Goal: Task Accomplishment & Management: Manage account settings

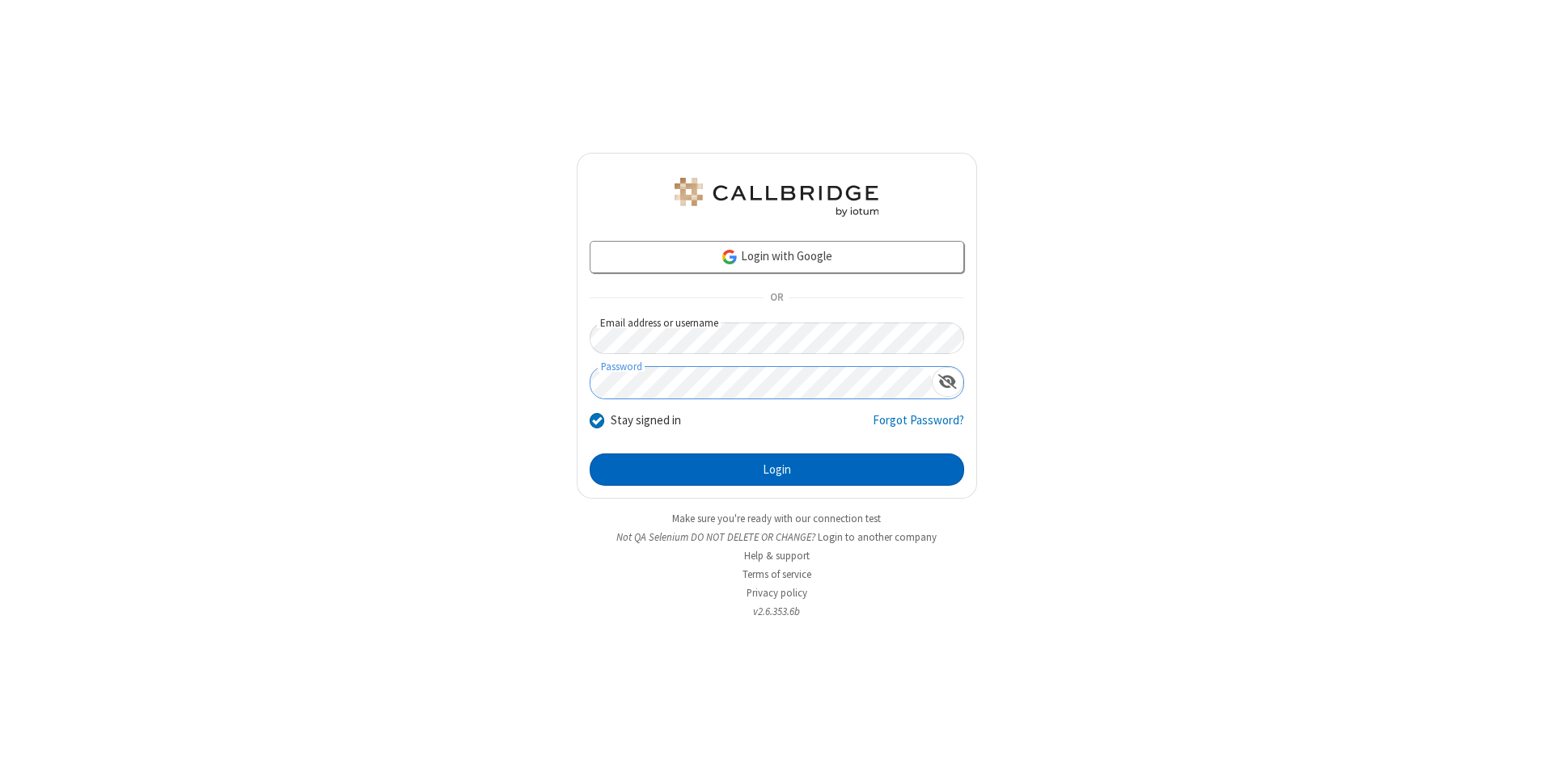
click at [777, 470] on button "Login" at bounding box center [777, 469] width 374 height 32
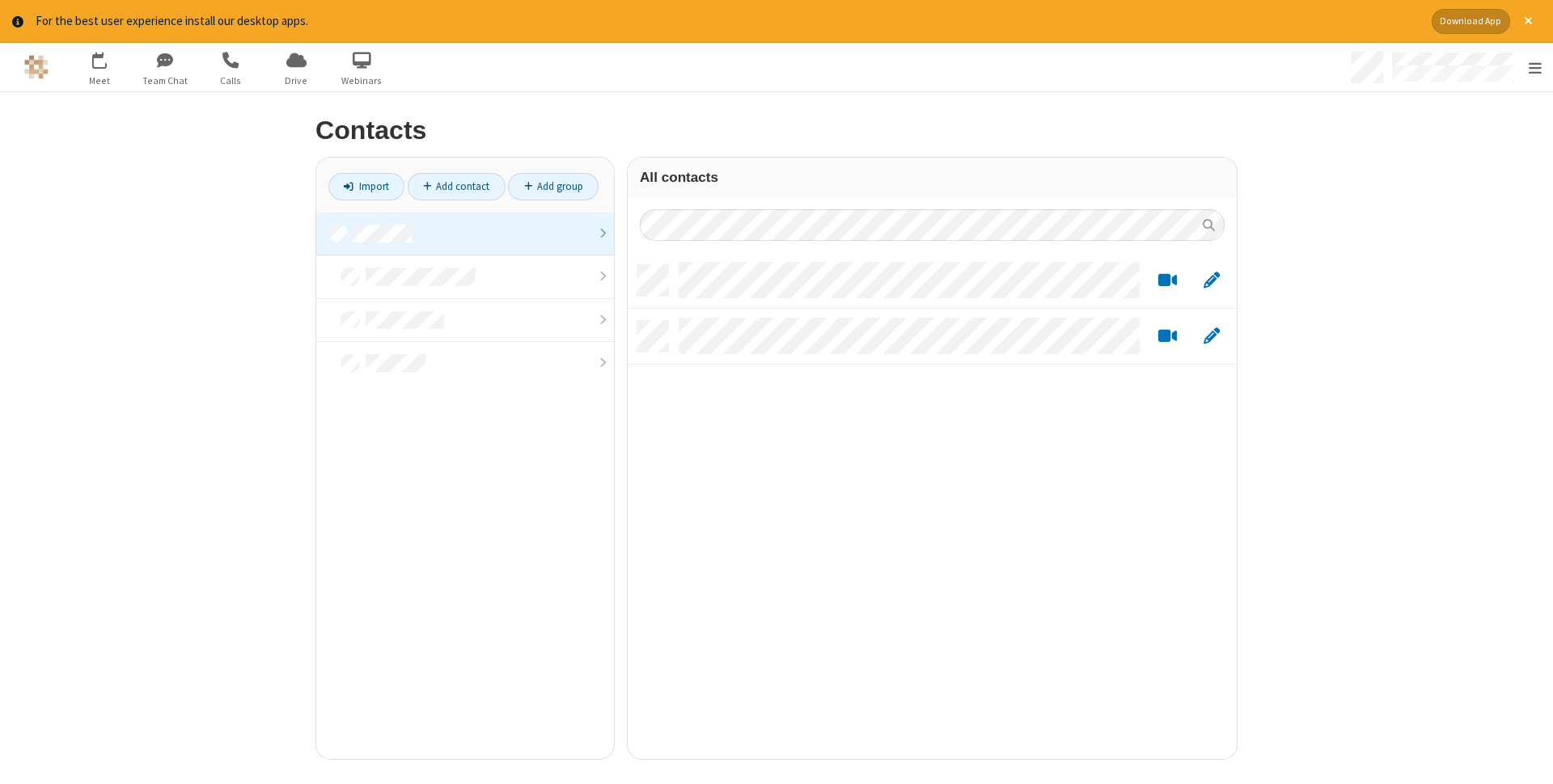
scroll to position [507, 609]
click at [456, 186] on link "Add contact" at bounding box center [456, 187] width 98 height 27
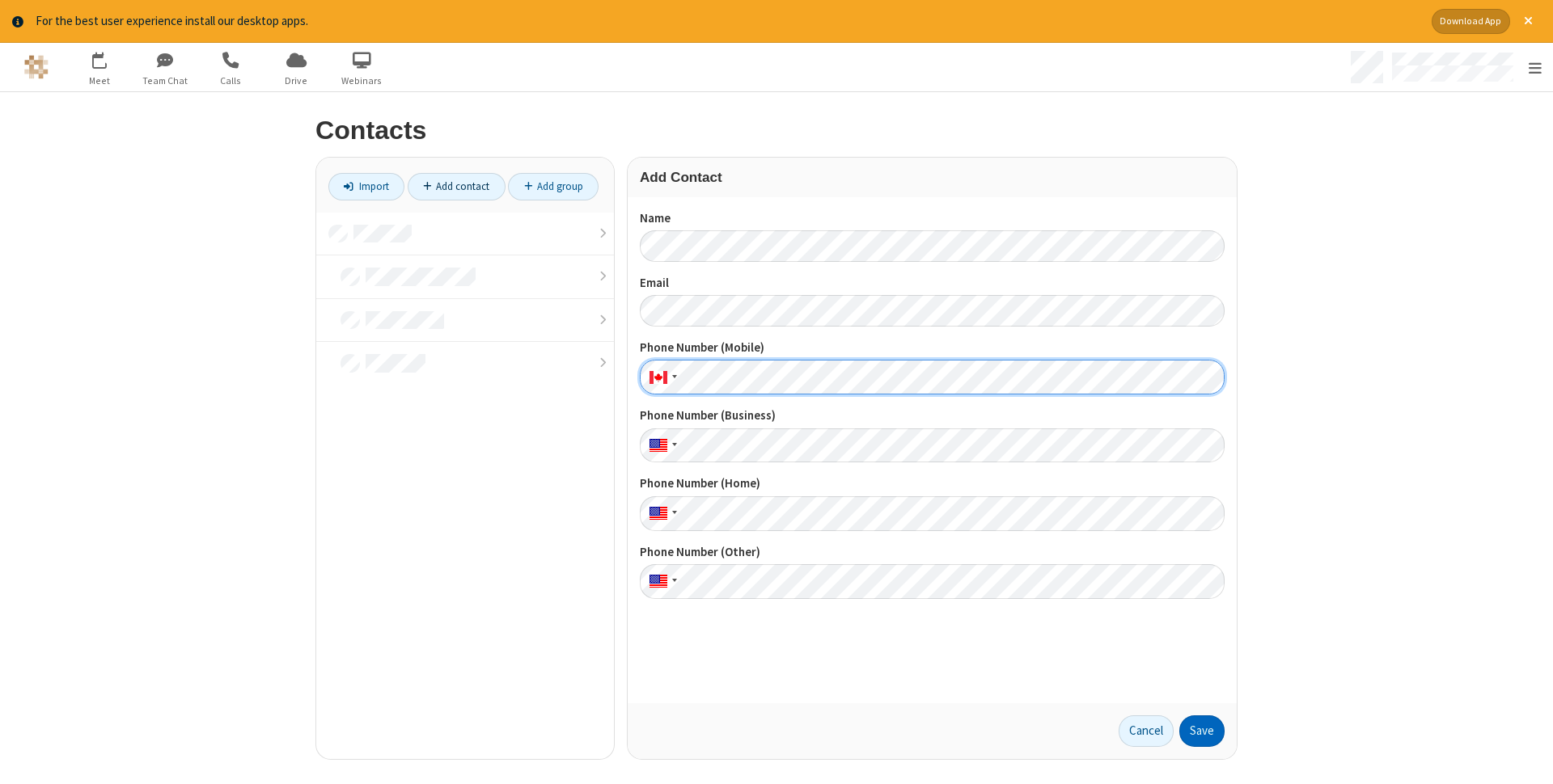
click at [1202, 731] on button "Save" at bounding box center [1202, 731] width 46 height 32
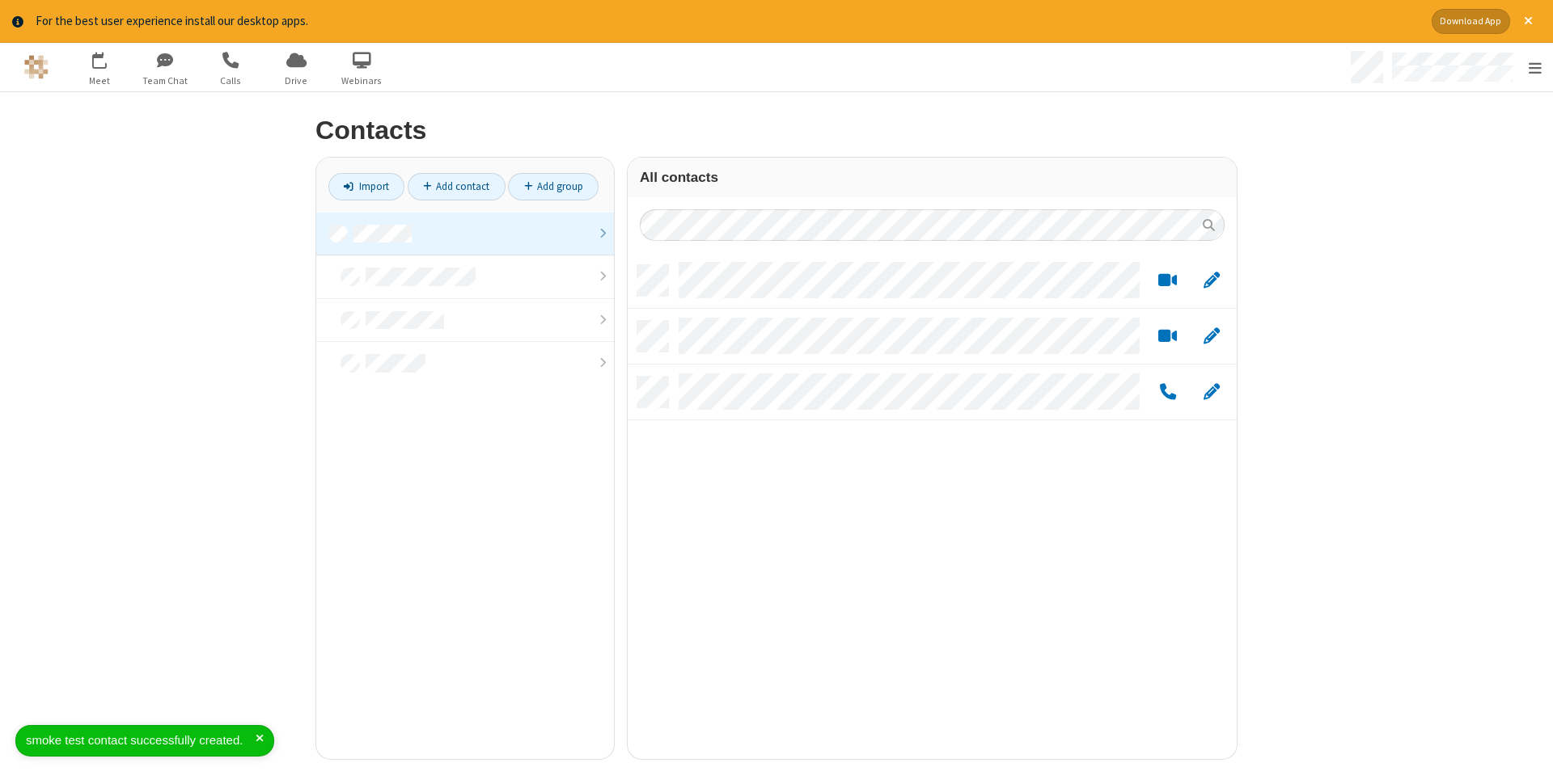
scroll to position [507, 609]
